Goal: Use online tool/utility: Use online tool/utility

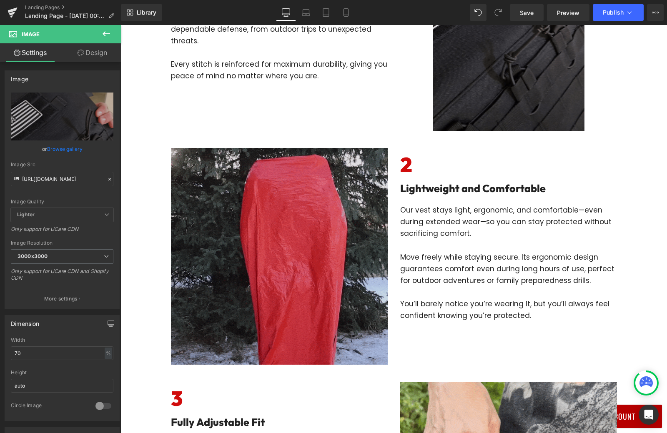
click at [324, 251] on img at bounding box center [279, 256] width 217 height 217
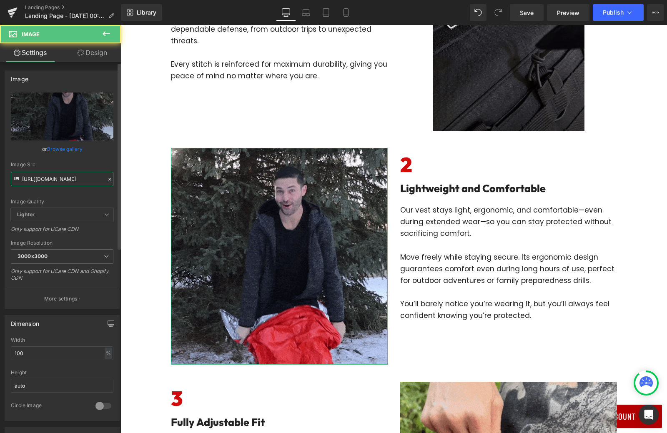
click at [69, 178] on input "[URL][DOMAIN_NAME]" at bounding box center [62, 179] width 103 height 15
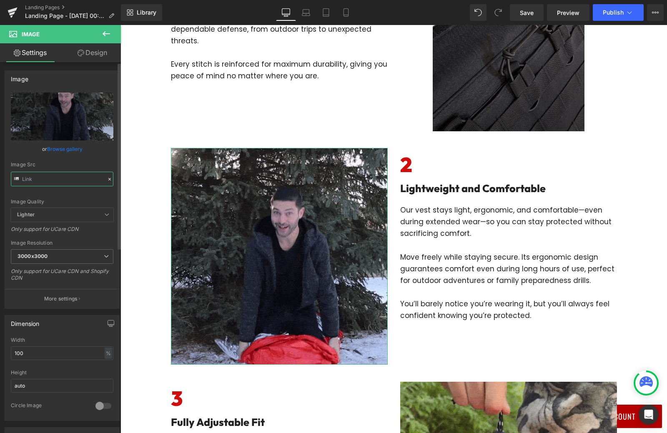
paste input "[URL][DOMAIN_NAME]"
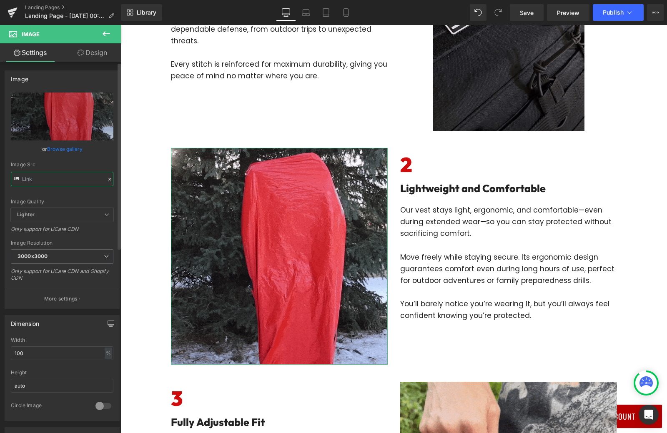
type input "[URL][DOMAIN_NAME]"
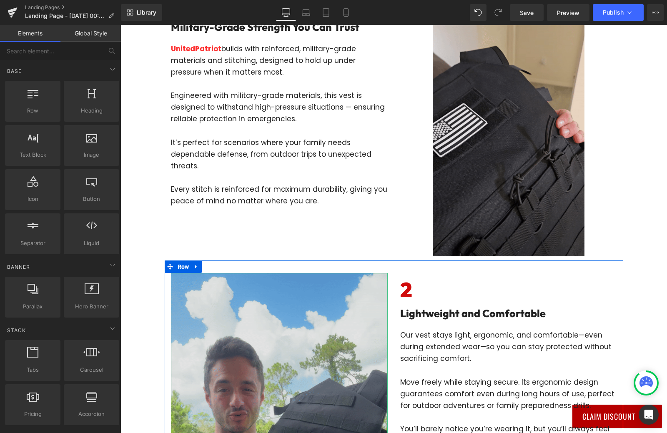
scroll to position [375, 0]
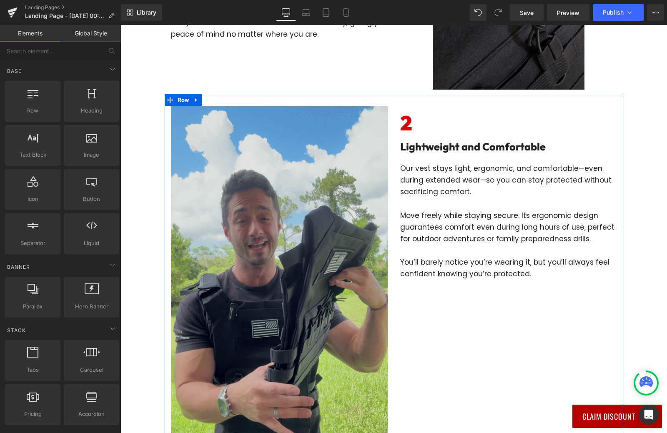
click at [311, 296] on img at bounding box center [279, 299] width 217 height 386
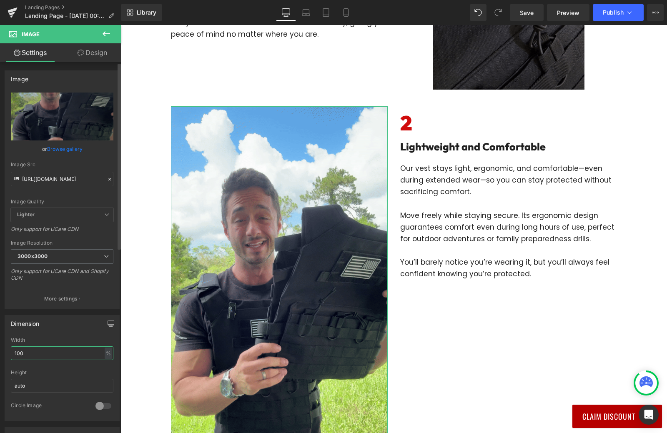
click at [34, 352] on input "100" at bounding box center [62, 354] width 103 height 14
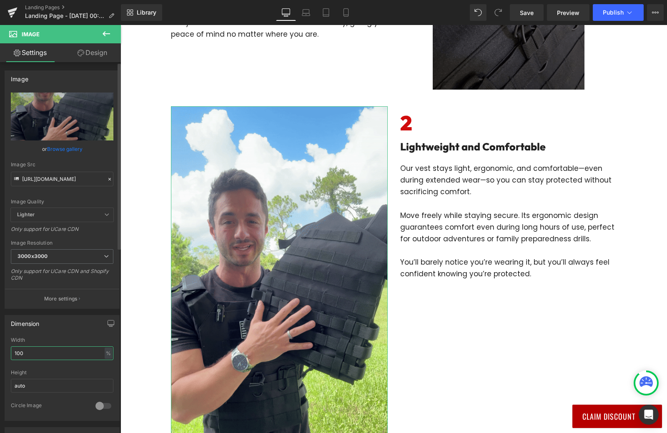
click at [34, 352] on input "100" at bounding box center [62, 354] width 103 height 14
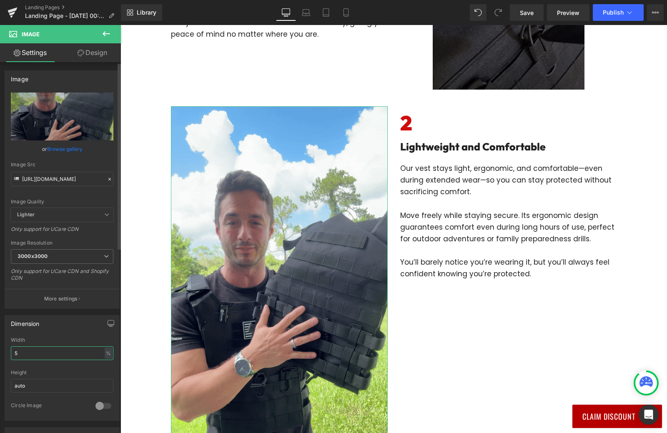
type input "50"
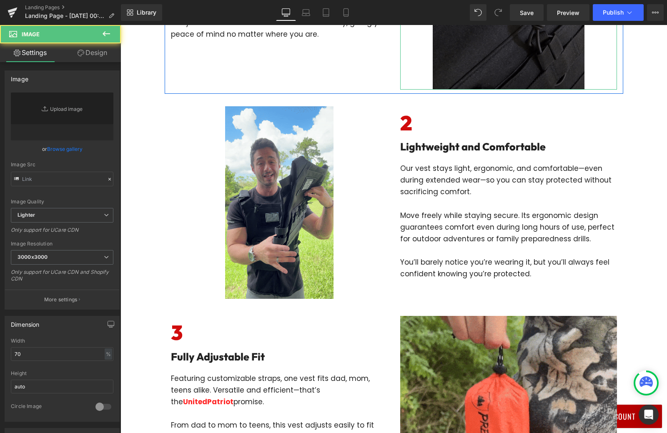
type input "[URL][DOMAIN_NAME]"
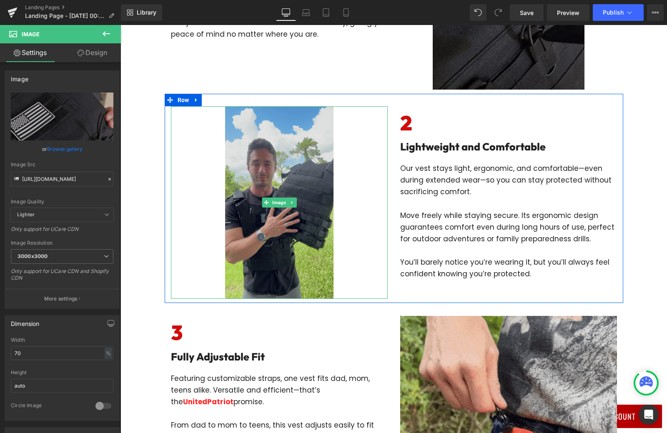
click at [271, 213] on img at bounding box center [279, 202] width 108 height 193
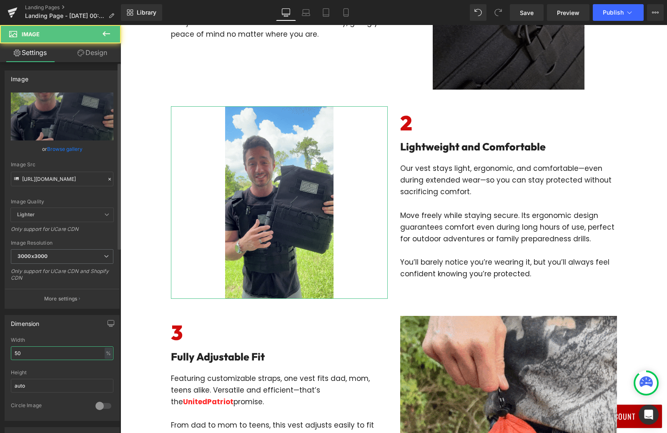
click at [53, 349] on input "50" at bounding box center [62, 354] width 103 height 14
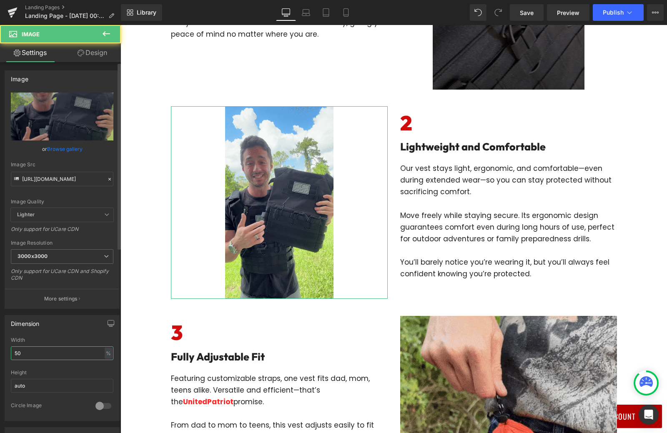
click at [53, 349] on input "50" at bounding box center [62, 354] width 103 height 14
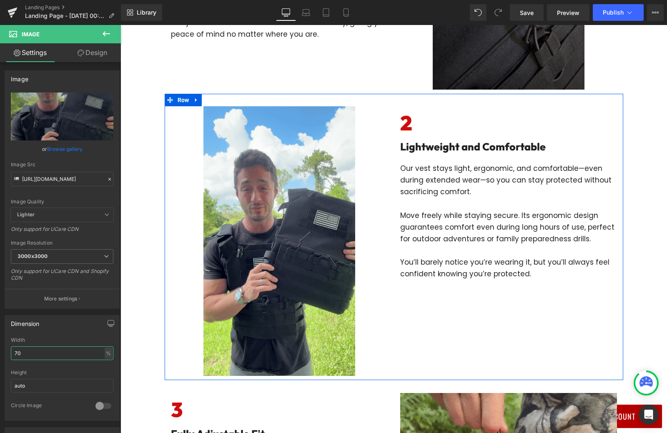
scroll to position [292, 0]
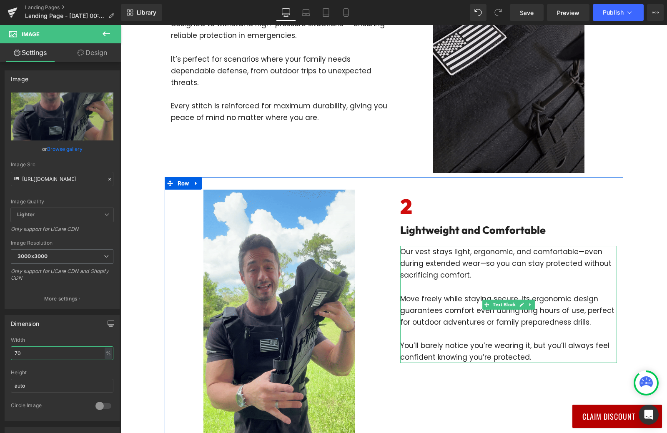
type input "70"
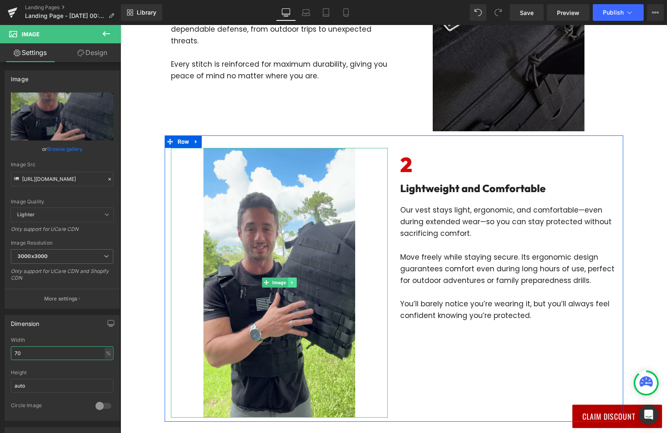
scroll to position [501, 0]
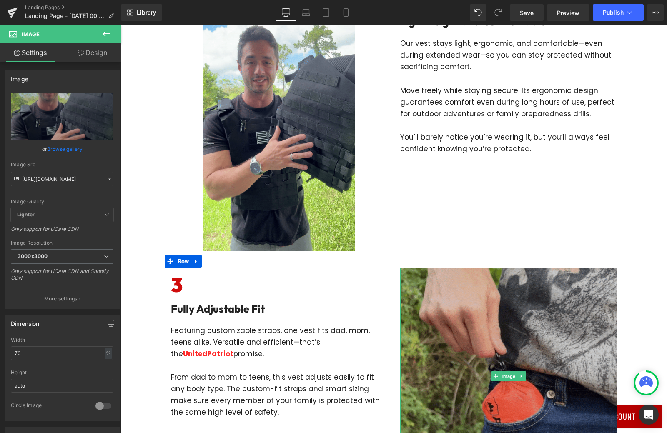
click at [523, 366] on img at bounding box center [508, 376] width 217 height 217
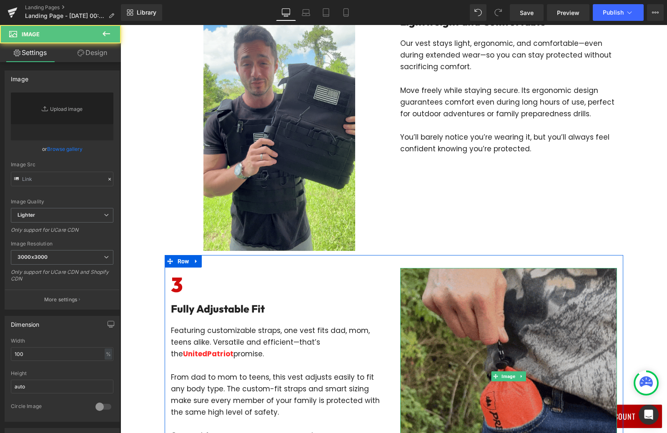
type input "[URL][DOMAIN_NAME]"
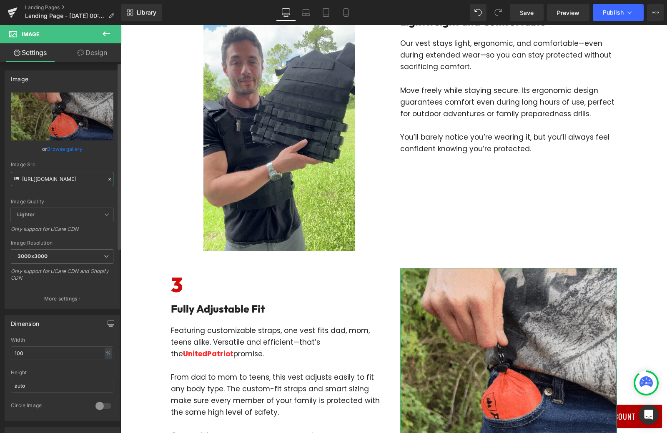
click at [86, 180] on input "[URL][DOMAIN_NAME]" at bounding box center [62, 179] width 103 height 15
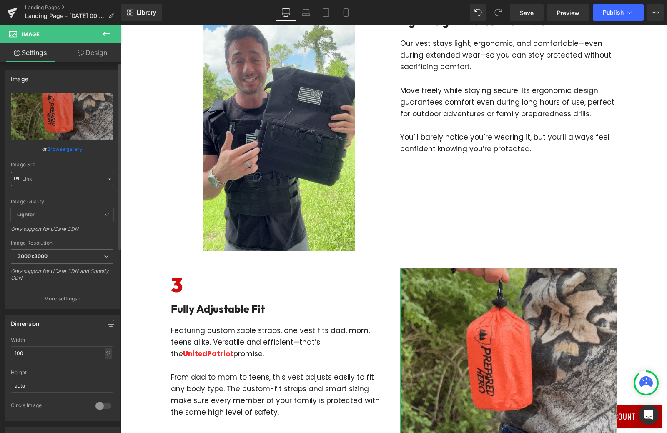
paste input "[URL][DOMAIN_NAME]"
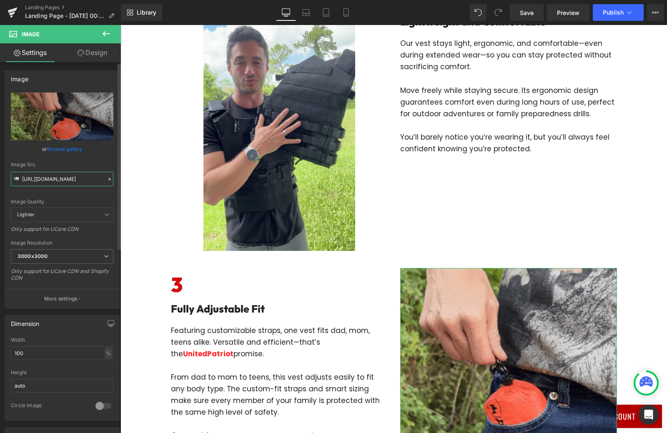
scroll to position [0, 192]
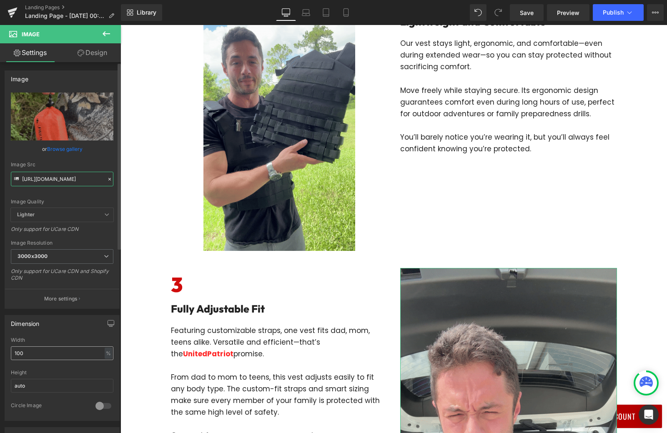
type input "[URL][DOMAIN_NAME]"
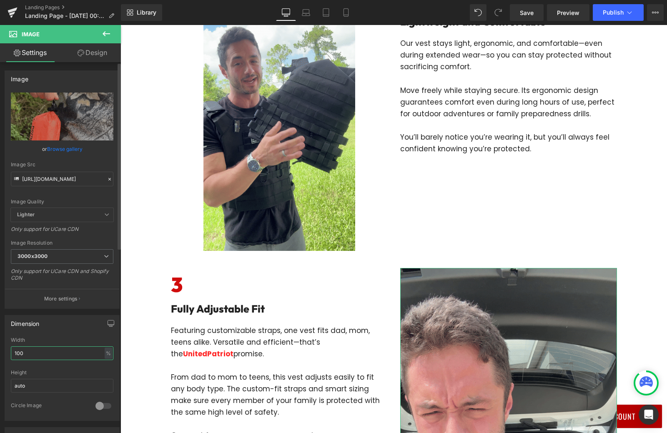
click at [52, 352] on input "100" at bounding box center [62, 354] width 103 height 14
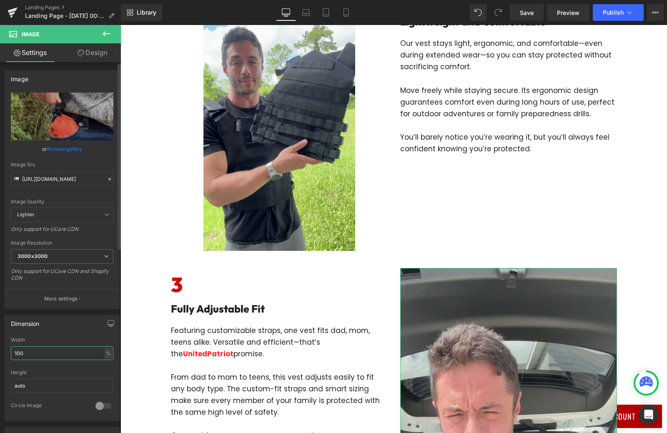
scroll to position [0, 0]
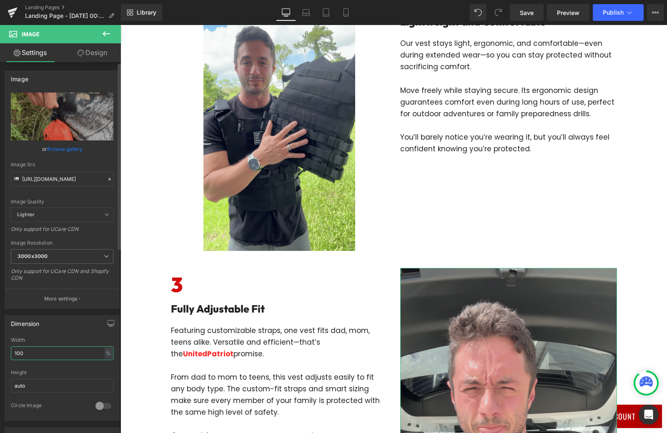
click at [52, 352] on input "100" at bounding box center [62, 354] width 103 height 14
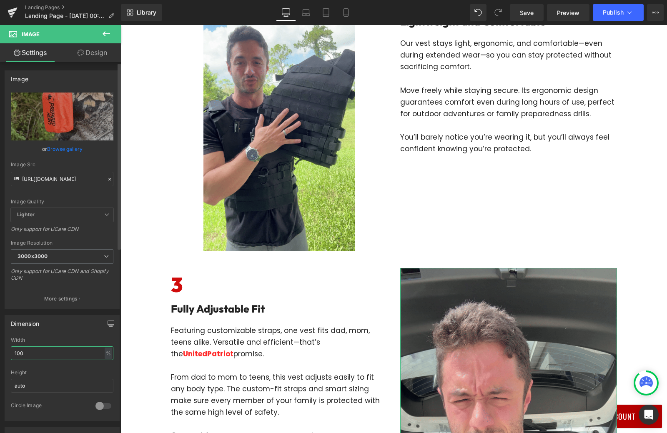
click at [52, 352] on input "100" at bounding box center [62, 354] width 103 height 14
type input "70"
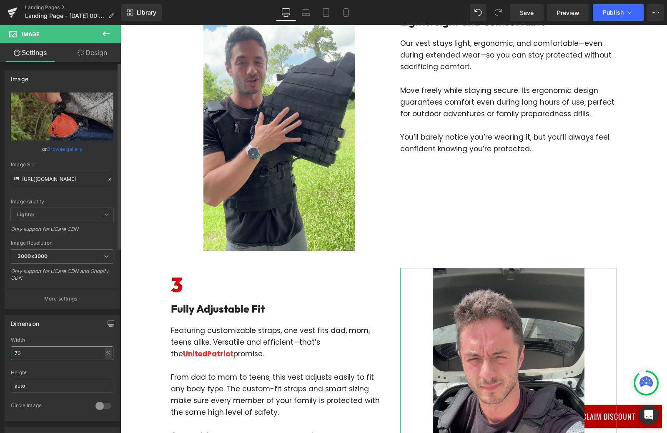
type input "[URL][DOMAIN_NAME]"
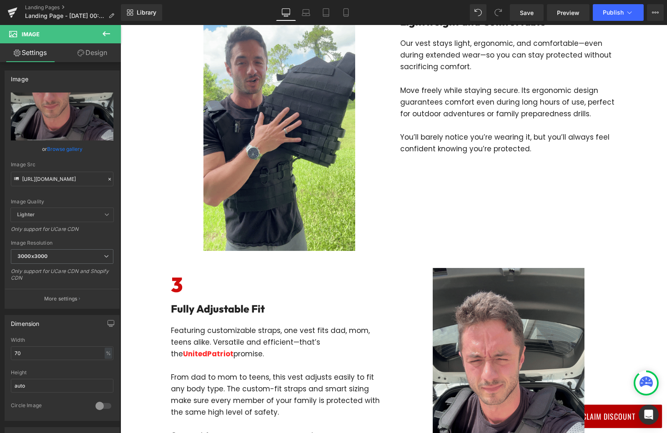
click at [179, 221] on div at bounding box center [279, 116] width 217 height 270
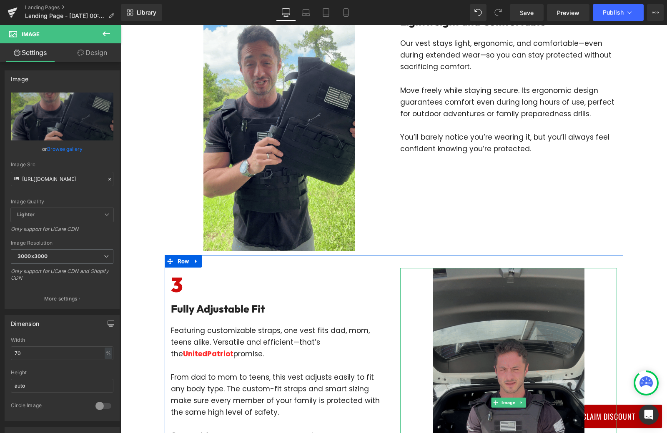
scroll to position [375, 0]
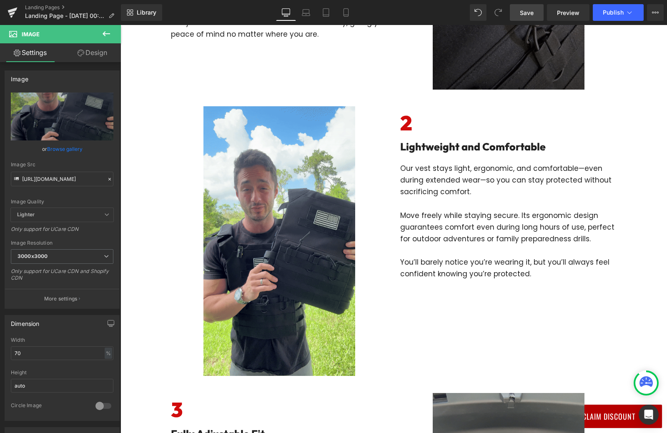
click at [528, 10] on span "Save" at bounding box center [527, 12] width 14 height 9
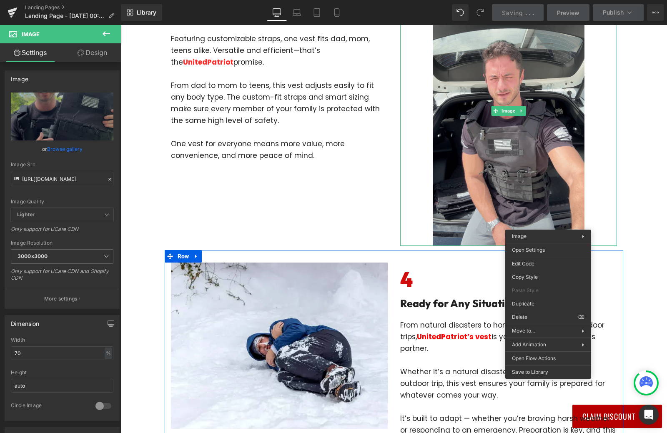
scroll to position [751, 0]
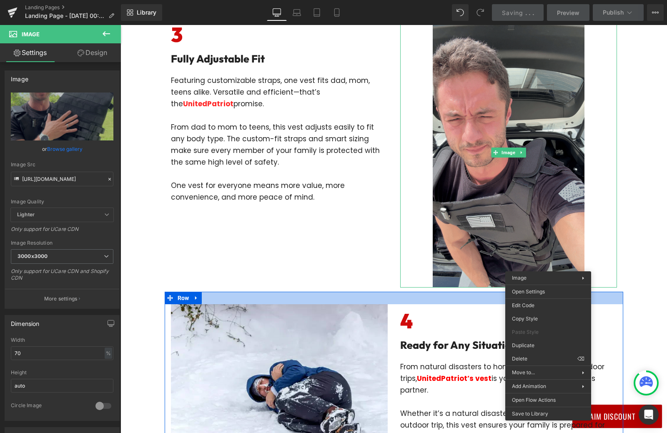
click at [420, 300] on div at bounding box center [394, 298] width 459 height 13
